Goal: Task Accomplishment & Management: Use online tool/utility

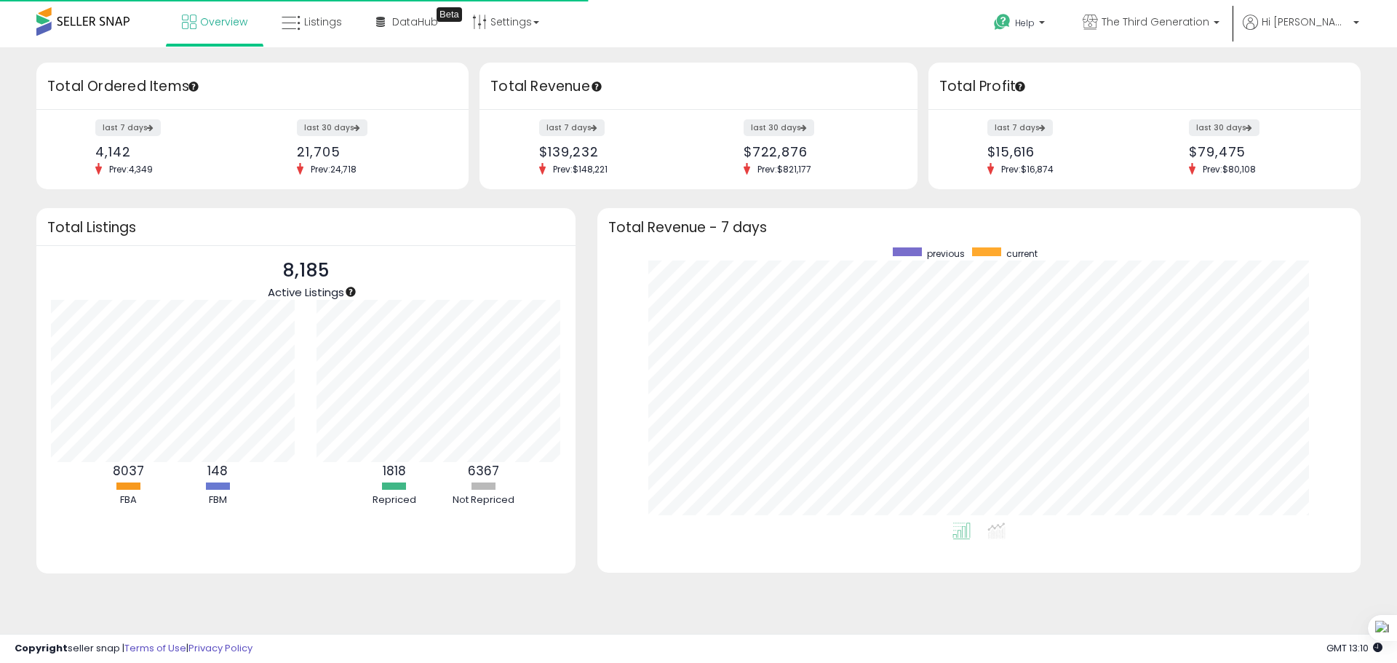
scroll to position [275, 734]
click at [296, 20] on icon at bounding box center [291, 23] width 19 height 19
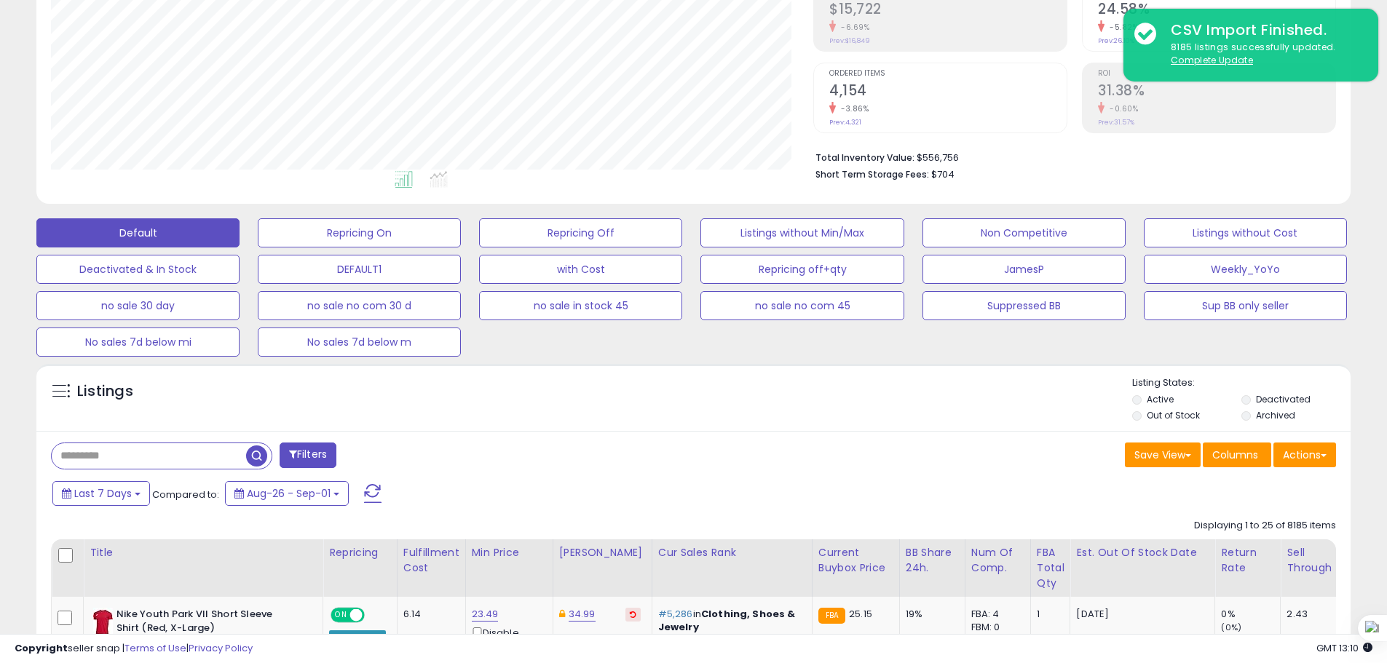
scroll to position [364, 0]
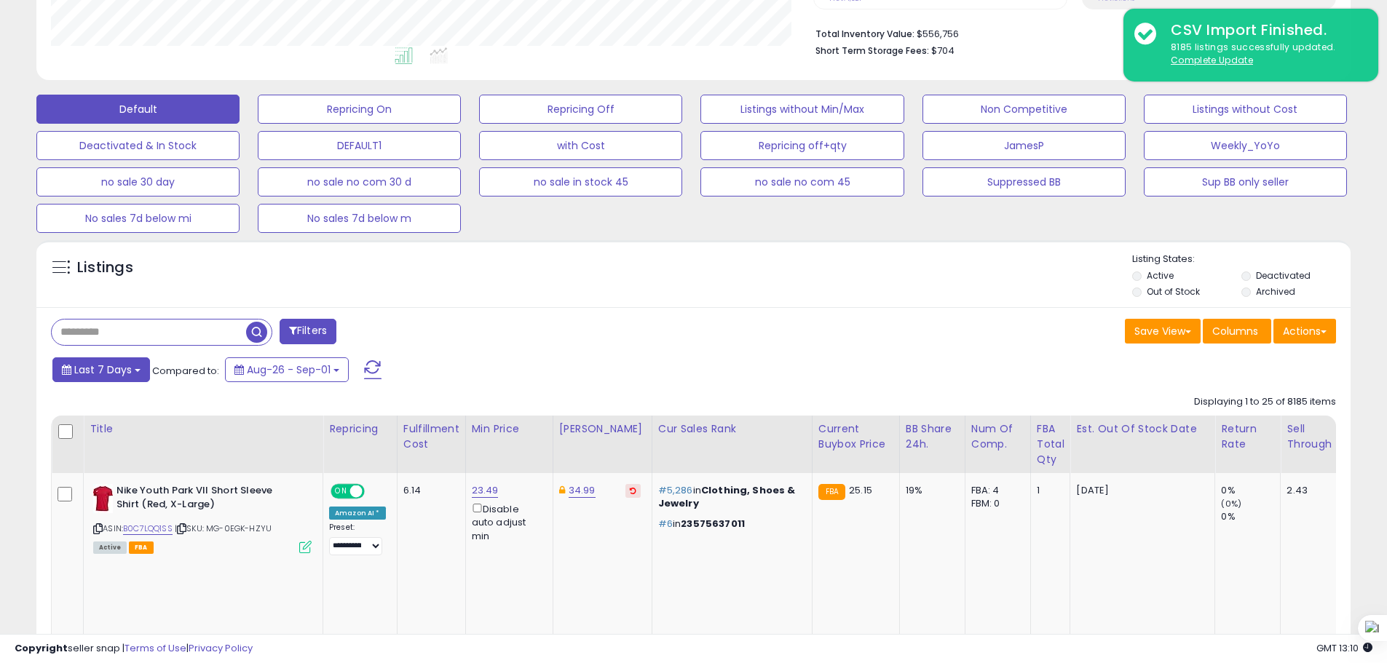
click at [114, 364] on span "Last 7 Days" at bounding box center [102, 369] width 57 height 15
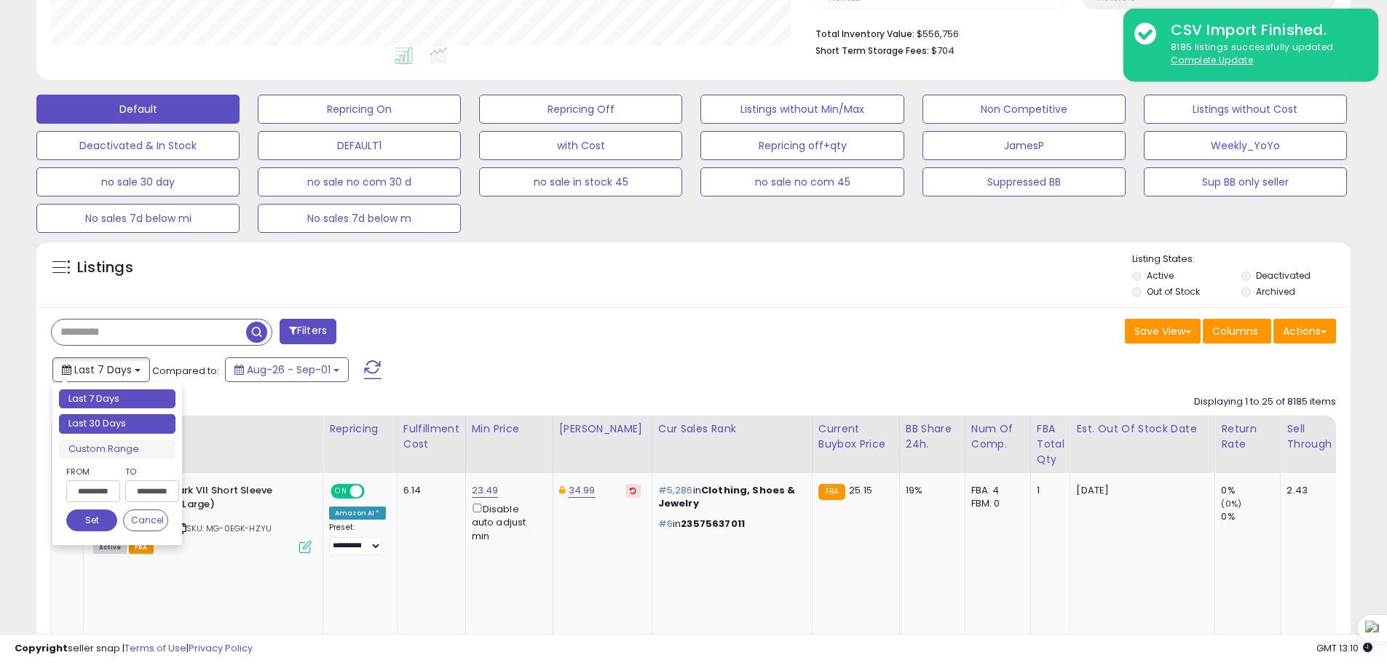
type input "**********"
click at [133, 427] on li "Last 30 Days" at bounding box center [117, 424] width 116 height 20
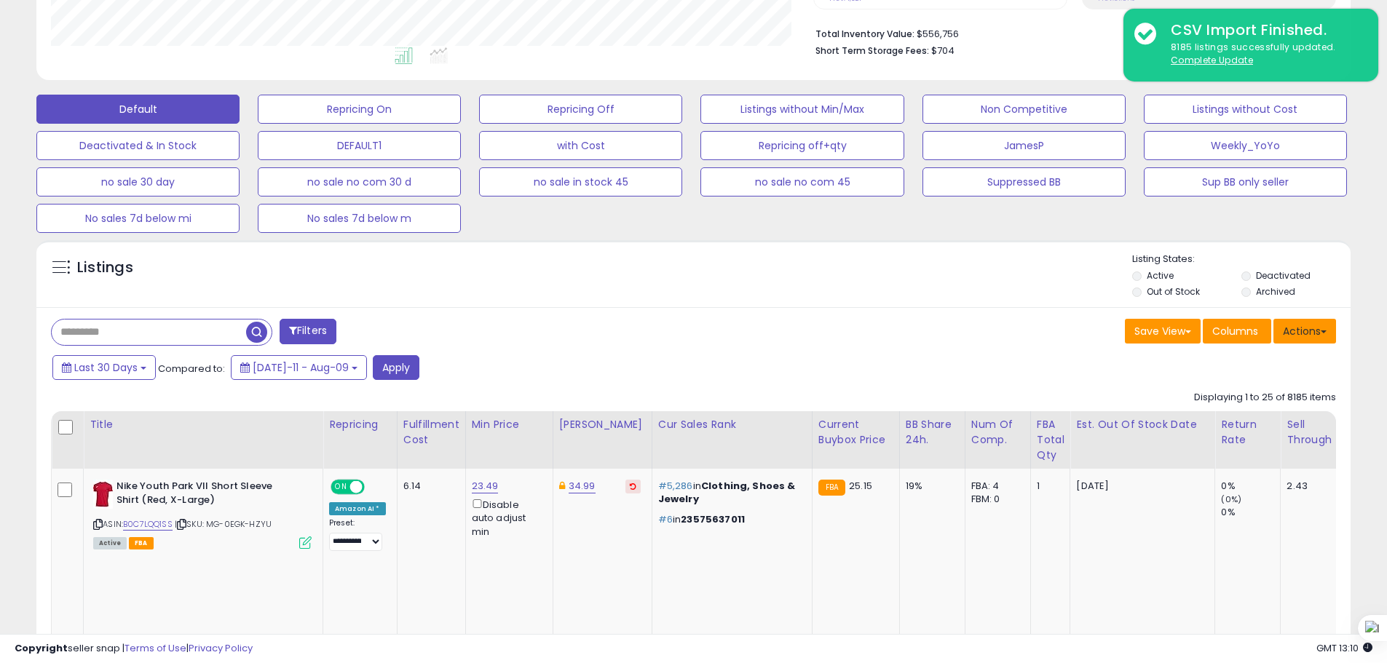
click at [1286, 333] on button "Actions" at bounding box center [1304, 331] width 63 height 25
click at [1241, 422] on link "Export All Columns" at bounding box center [1244, 424] width 159 height 23
